Goal: Browse casually

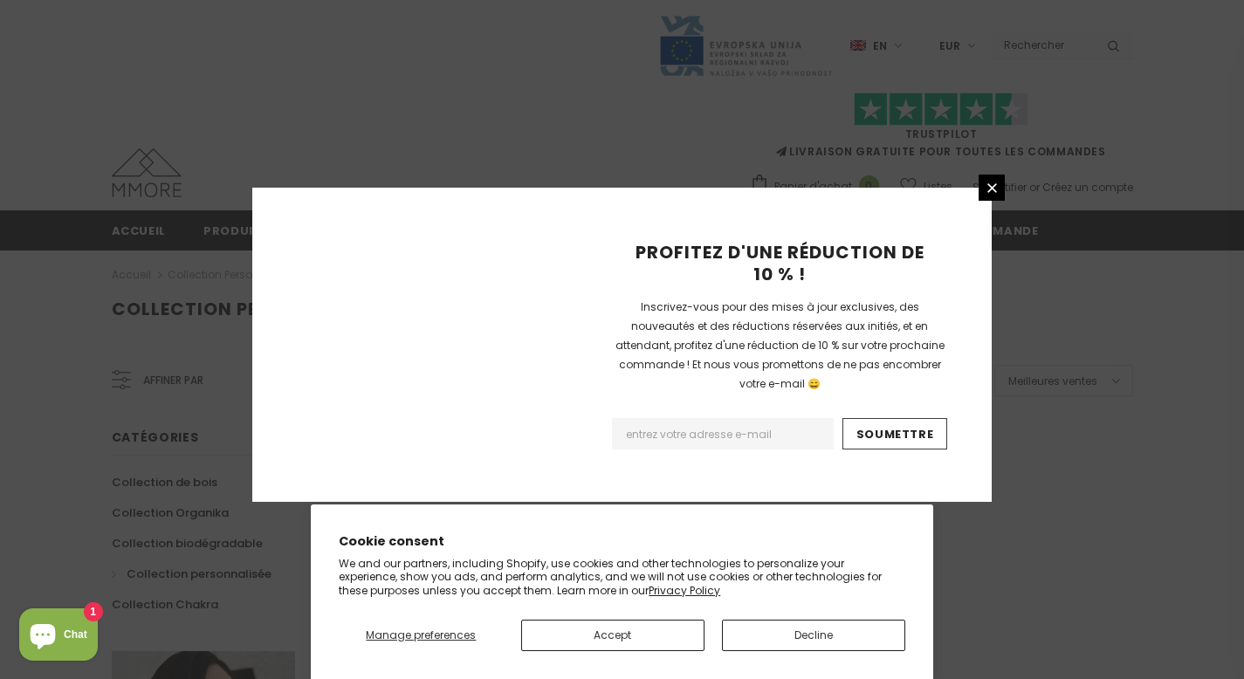
scroll to position [1152, 0]
